Goal: Information Seeking & Learning: Learn about a topic

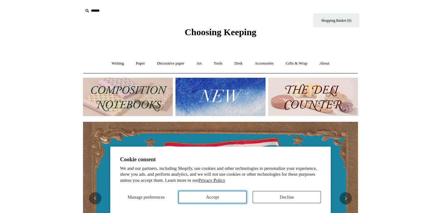
click at [229, 197] on button "Accept" at bounding box center [213, 197] width 68 height 12
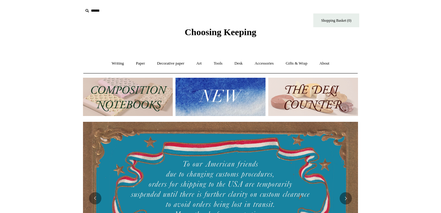
click at [127, 92] on img at bounding box center [128, 97] width 90 height 38
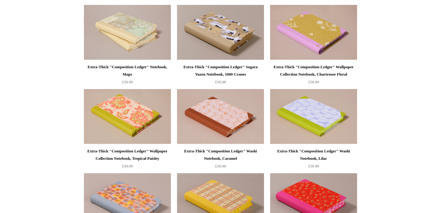
scroll to position [324, 0]
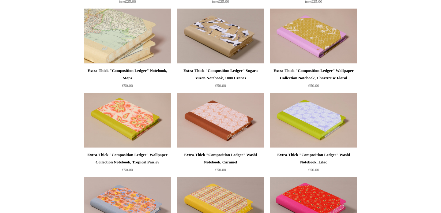
click at [100, 32] on img at bounding box center [127, 36] width 87 height 55
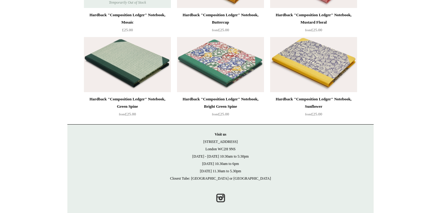
scroll to position [1735, 0]
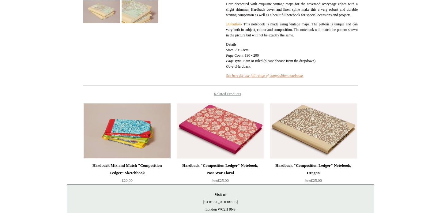
scroll to position [241, 0]
